Goal: Obtain resource: Download file/media

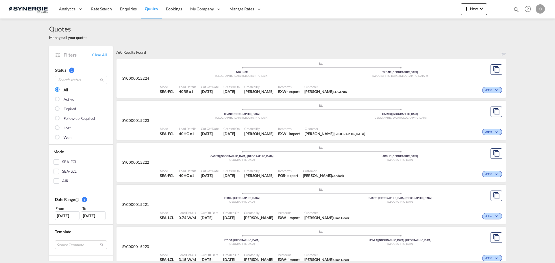
click at [516, 9] on md-icon "icon-magnify" at bounding box center [516, 9] width 6 height 6
click at [418, 12] on select "Bookings Quotes Enquiries" at bounding box center [423, 9] width 27 height 10
select select "Quotes"
click at [410, 4] on select "Bookings Quotes Enquiries" at bounding box center [423, 9] width 27 height 10
click at [446, 11] on input at bounding box center [473, 9] width 72 height 10
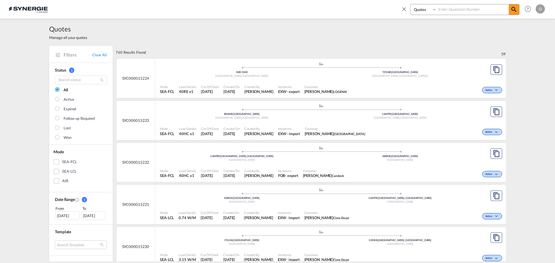
paste input "SYC000013502"
type input "SYC000013502"
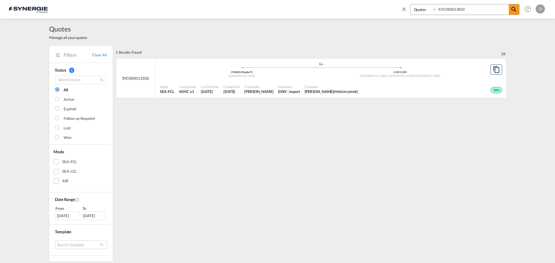
click at [177, 90] on div "Load Details 40HC x1" at bounding box center [188, 89] width 22 height 14
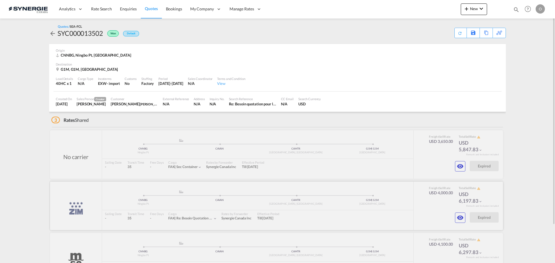
scroll to position [29, 0]
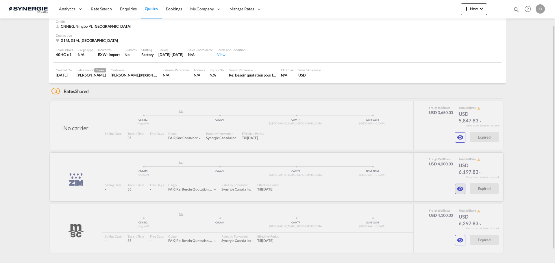
click at [460, 188] on md-icon "icon-eye" at bounding box center [460, 189] width 7 height 7
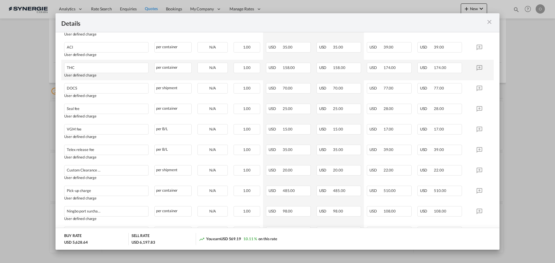
scroll to position [152, 0]
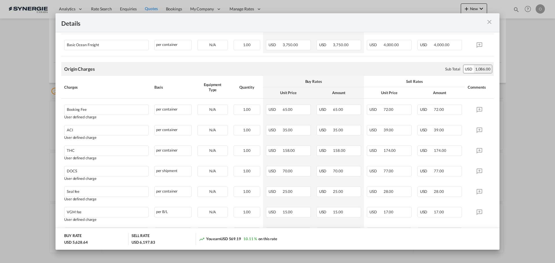
click at [490, 22] on md-icon "icon-close m-3 fg-AAA8AD cursor" at bounding box center [489, 22] width 7 height 7
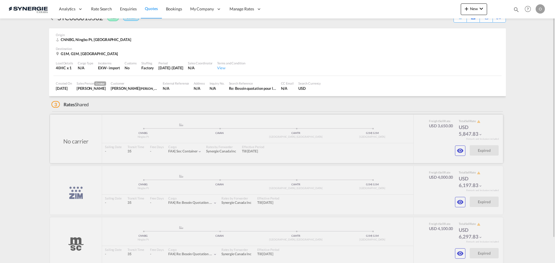
scroll to position [0, 0]
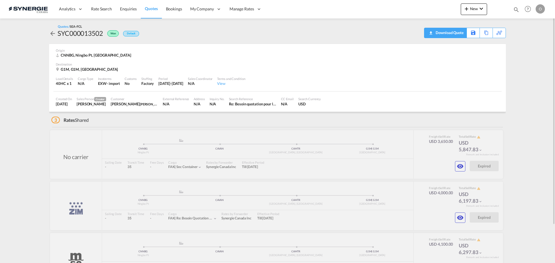
click at [459, 31] on div "Download Quote" at bounding box center [448, 32] width 29 height 9
